Goal: Book appointment/travel/reservation

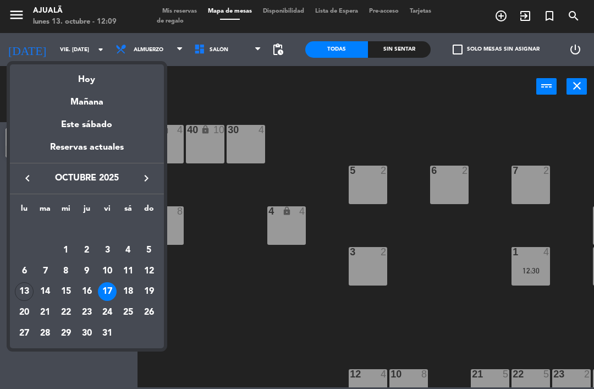
scroll to position [35, 0]
click at [31, 292] on div "13" at bounding box center [24, 291] width 19 height 19
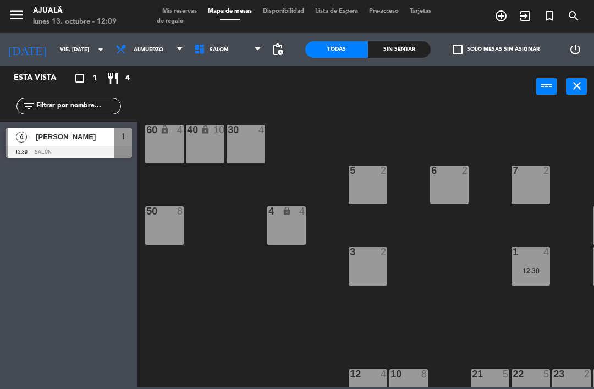
type input "lun. [DATE]"
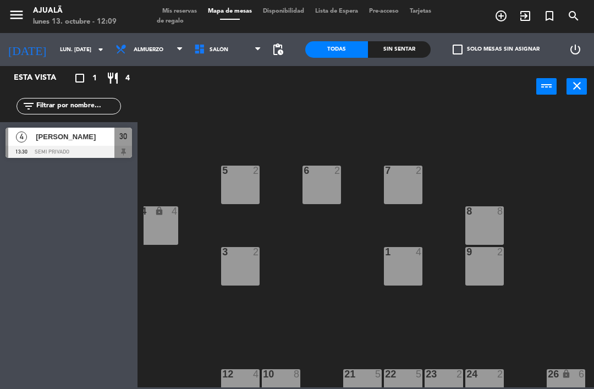
scroll to position [-1, 130]
click at [479, 272] on div "9 2" at bounding box center [484, 266] width 38 height 38
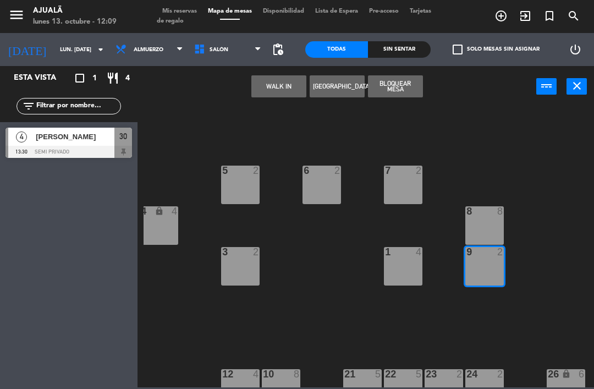
click at [483, 272] on div "9 2" at bounding box center [484, 266] width 38 height 38
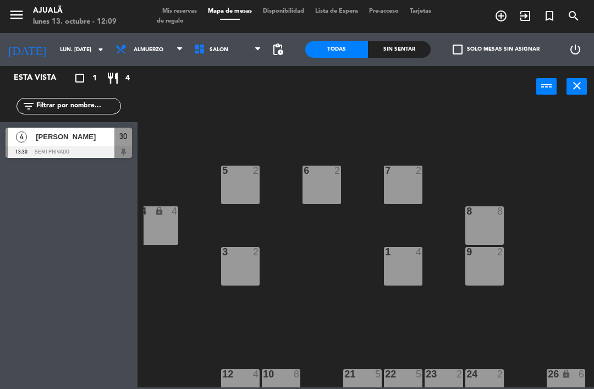
click at [493, 263] on div "9 2" at bounding box center [484, 266] width 38 height 38
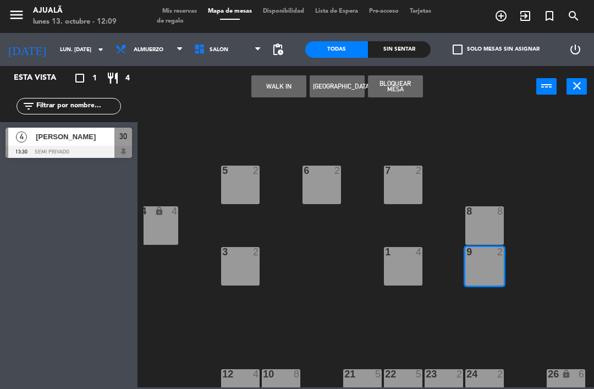
click at [278, 92] on button "WALK IN" at bounding box center [278, 86] width 55 height 22
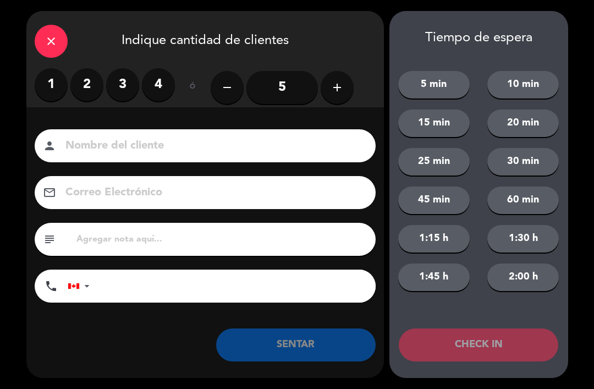
click at [82, 86] on label "2" at bounding box center [86, 84] width 33 height 33
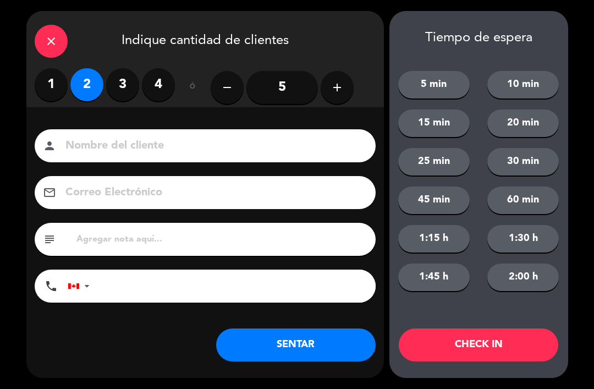
click at [278, 333] on button "SENTAR" at bounding box center [295, 344] width 159 height 33
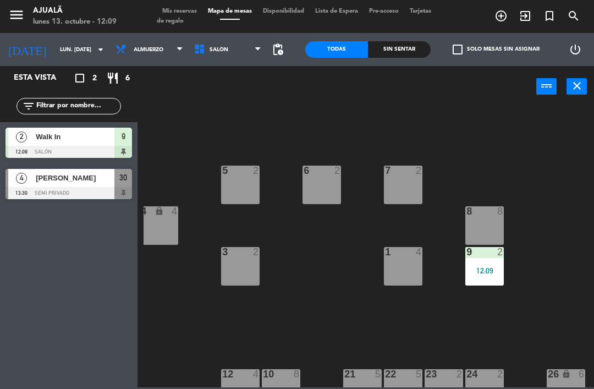
click at [139, 50] on span "Almuerzo" at bounding box center [149, 50] width 30 height 6
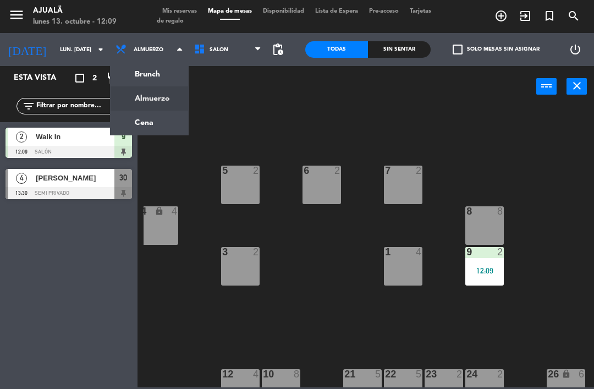
click at [160, 124] on ng-component "menu Ajualä lunes 13. octubre - 12:09 Mis reservas Mapa de mesas Disponibilidad…" at bounding box center [297, 193] width 594 height 387
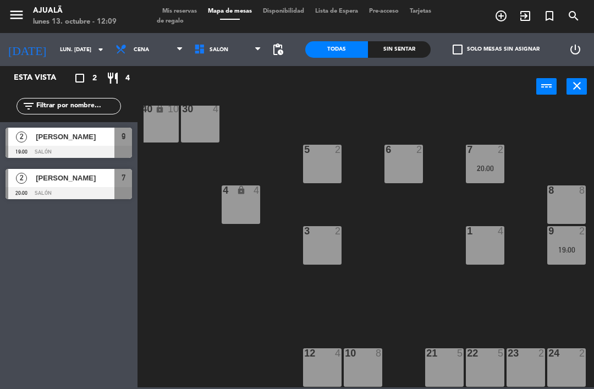
scroll to position [21, 47]
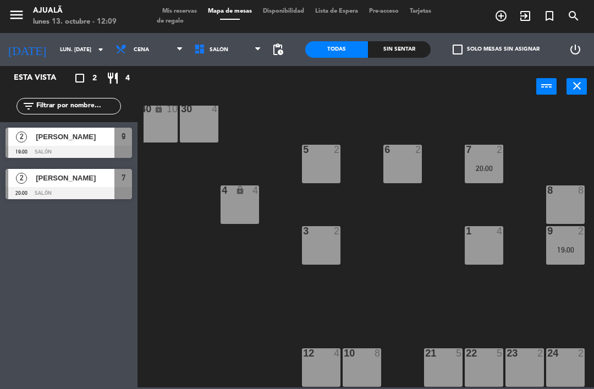
click at [449, 362] on div "21 5" at bounding box center [443, 367] width 38 height 38
click at [475, 309] on div "30 4 40 lock 10 60 lock 4 5 2 6 2 7 2 20:00 4 lock 4 8 8 50 8 3 2 1 4 9 2 19:00…" at bounding box center [368, 246] width 450 height 281
click at [560, 207] on div "8 8" at bounding box center [565, 204] width 38 height 38
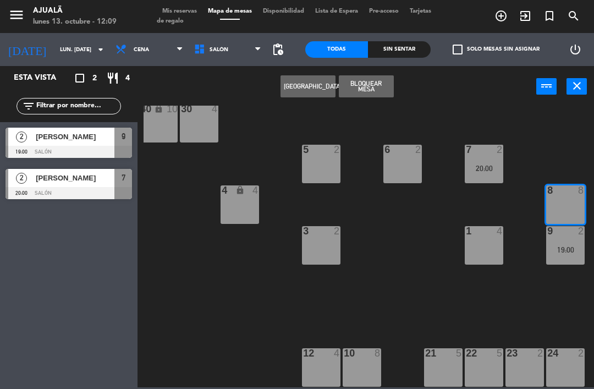
click at [309, 93] on button "[GEOGRAPHIC_DATA]" at bounding box center [307, 86] width 55 height 22
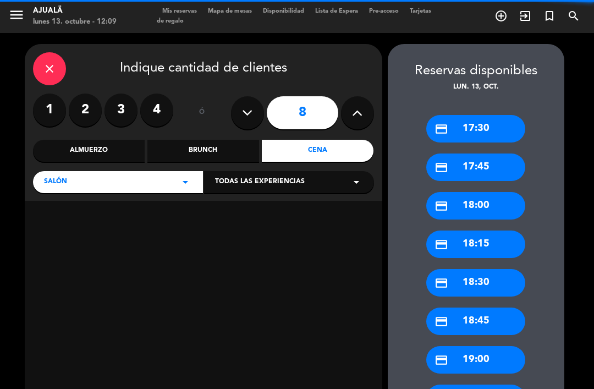
click at [243, 104] on icon at bounding box center [247, 112] width 10 height 16
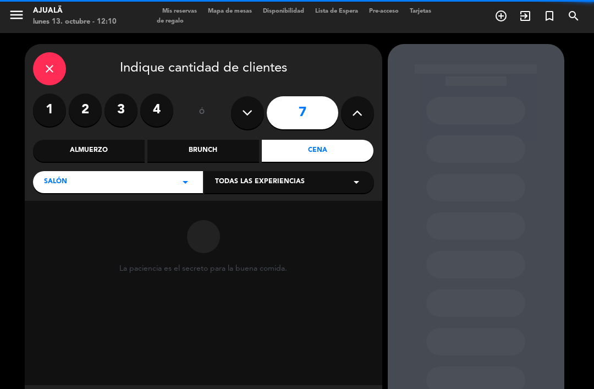
click at [245, 104] on icon at bounding box center [247, 112] width 10 height 16
type input "6"
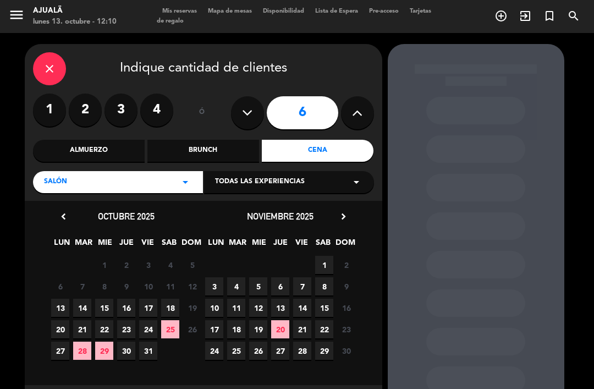
click at [69, 298] on span "13" at bounding box center [60, 307] width 18 height 18
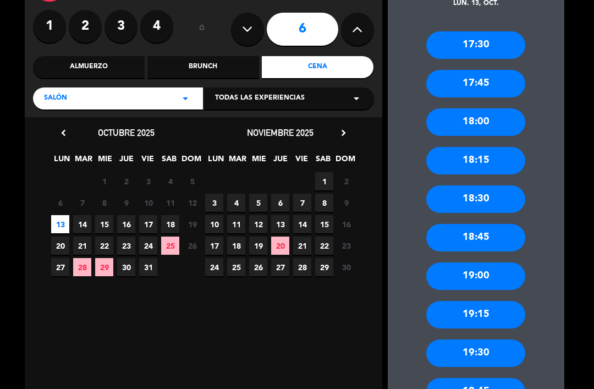
scroll to position [84, 0]
click at [508, 339] on div "19:30" at bounding box center [475, 352] width 99 height 27
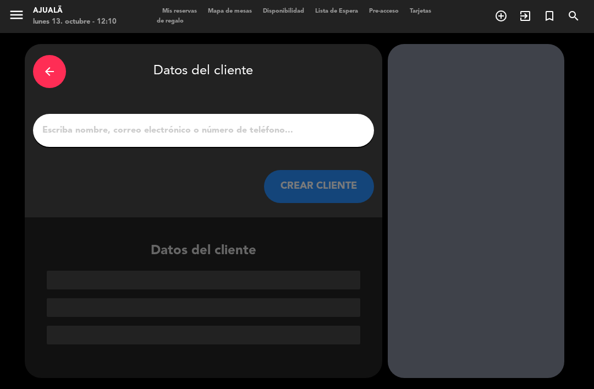
scroll to position [0, 0]
click at [290, 123] on input "1" at bounding box center [203, 130] width 324 height 15
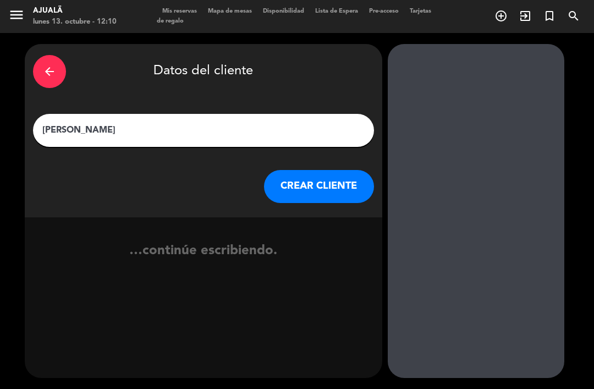
type input "[PERSON_NAME]"
click at [350, 170] on button "CREAR CLIENTE" at bounding box center [319, 186] width 110 height 33
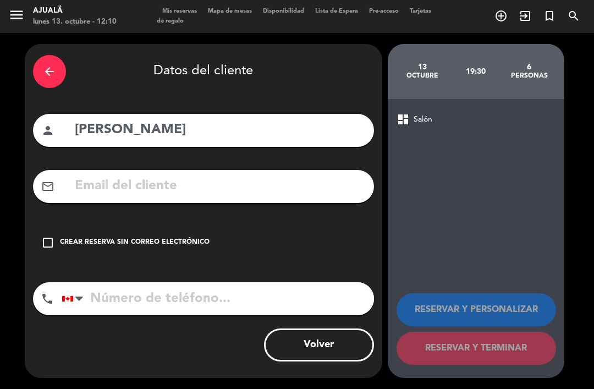
click at [228, 175] on input "text" at bounding box center [220, 186] width 292 height 23
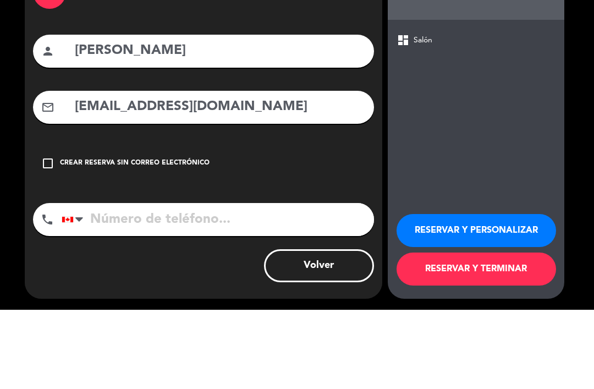
scroll to position [35, 0]
type input "[EMAIL_ADDRESS][DOMAIN_NAME]"
click at [525, 131] on div "dashboard Salón RESERVAR Y PERSONALIZAR RESERVAR Y TERMINAR" at bounding box center [476, 238] width 176 height 279
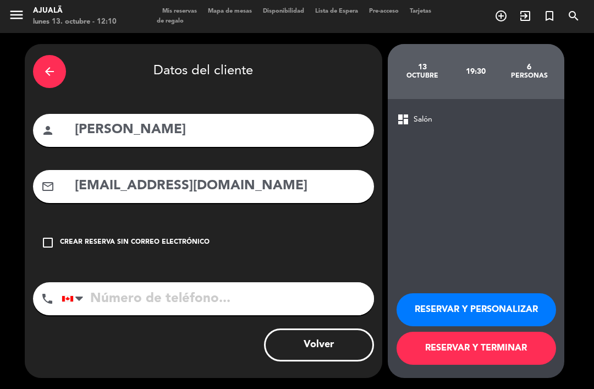
click at [507, 352] on button "RESERVAR Y TERMINAR" at bounding box center [475, 347] width 159 height 33
